Goal: Task Accomplishment & Management: Manage account settings

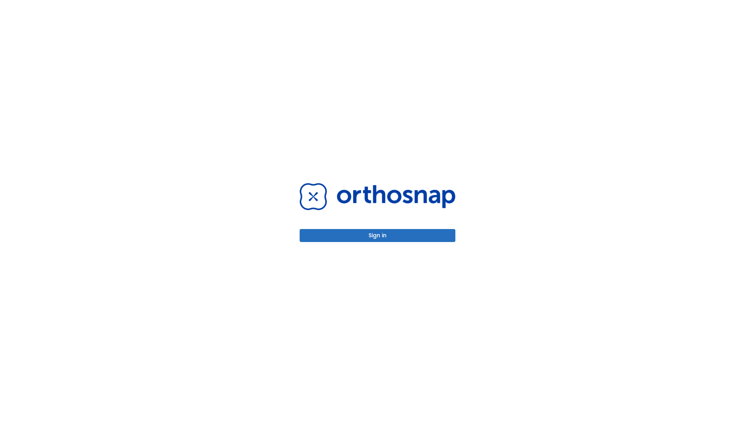
click at [377, 235] on button "Sign in" at bounding box center [378, 235] width 156 height 13
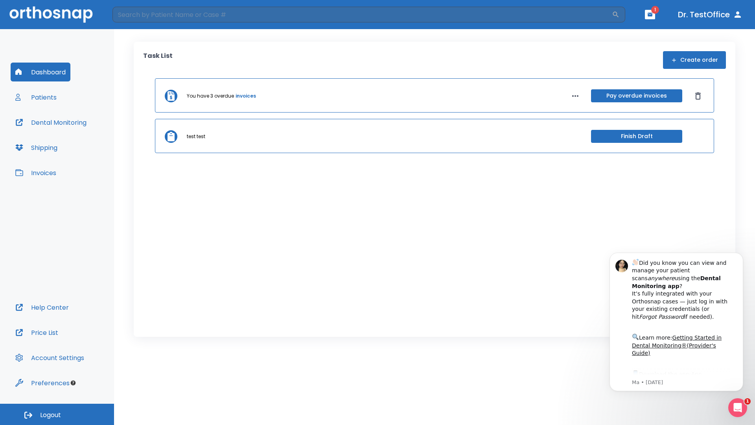
click at [57, 414] on span "Logout" at bounding box center [50, 414] width 21 height 9
